Goal: Information Seeking & Learning: Understand process/instructions

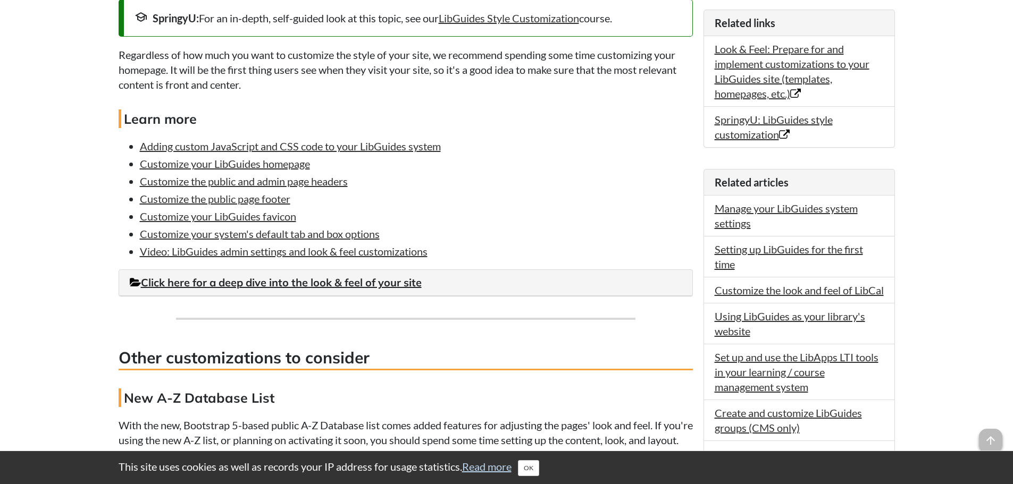
scroll to position [425, 0]
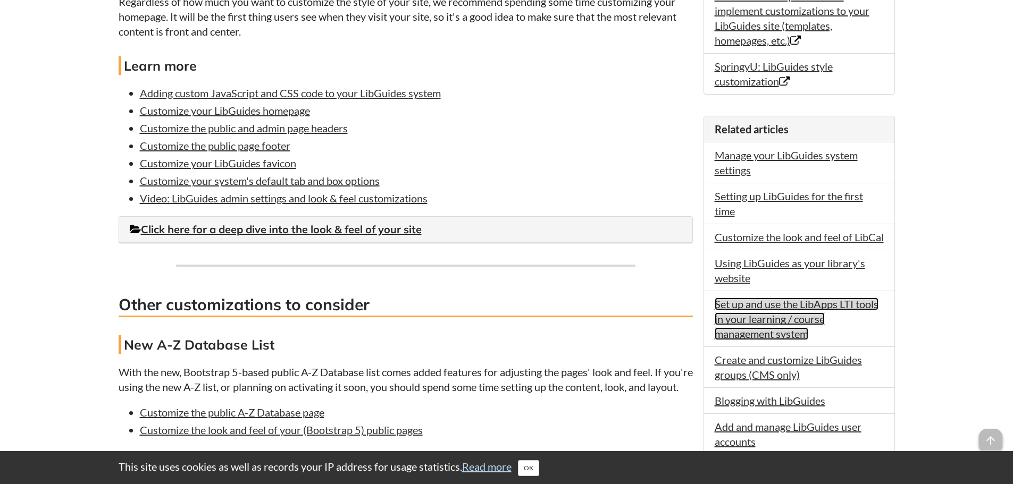
click at [771, 338] on link "Set up and use the LibApps LTI tools in your learning / course management system" at bounding box center [796, 319] width 164 height 43
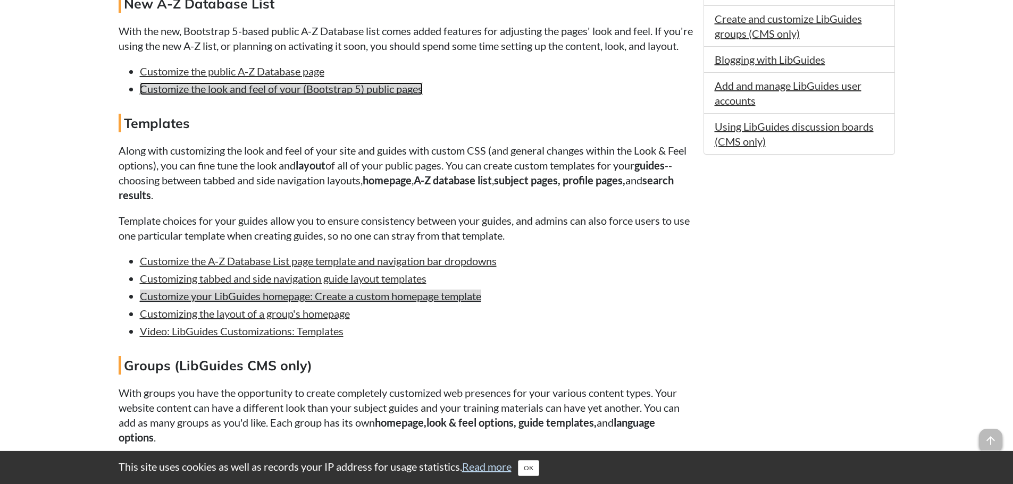
scroll to position [762, 0]
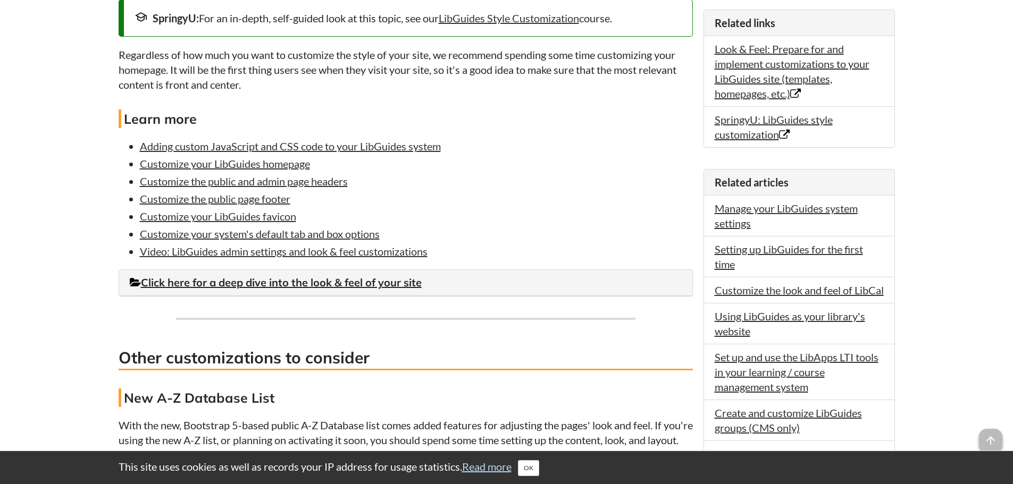
scroll to position [319, 0]
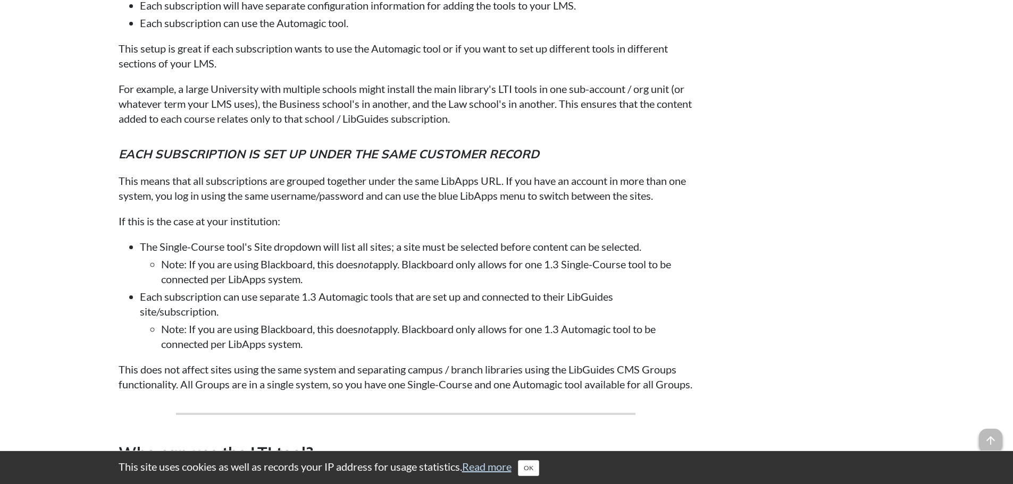
scroll to position [1329, 0]
